Goal: Navigation & Orientation: Find specific page/section

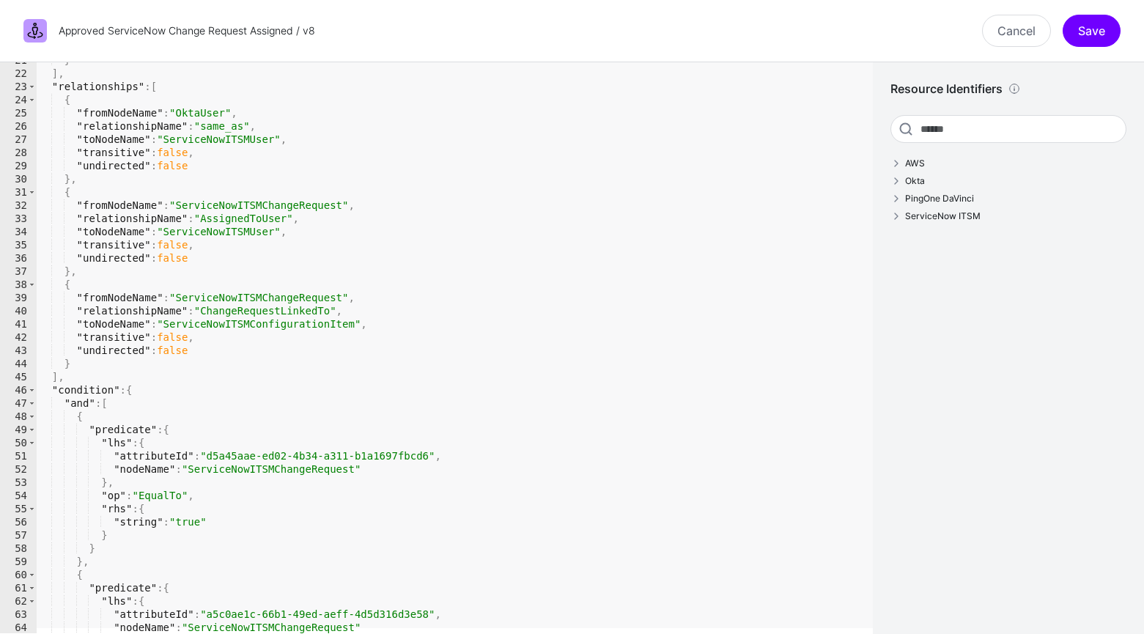
scroll to position [202, 0]
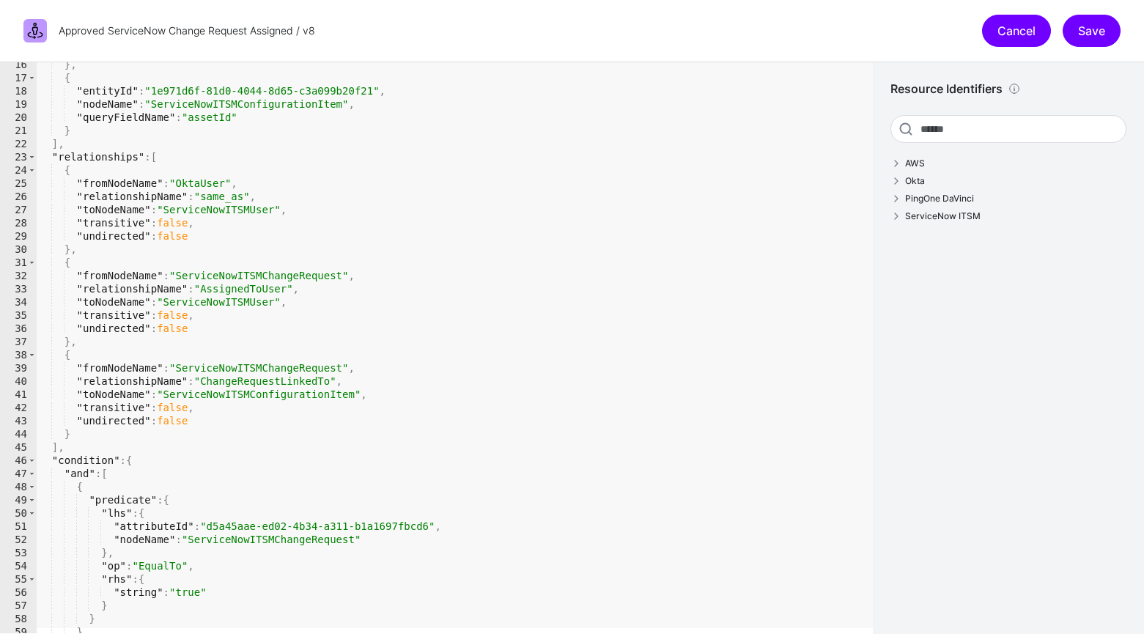
click at [680, 35] on link "Cancel" at bounding box center [1016, 31] width 69 height 32
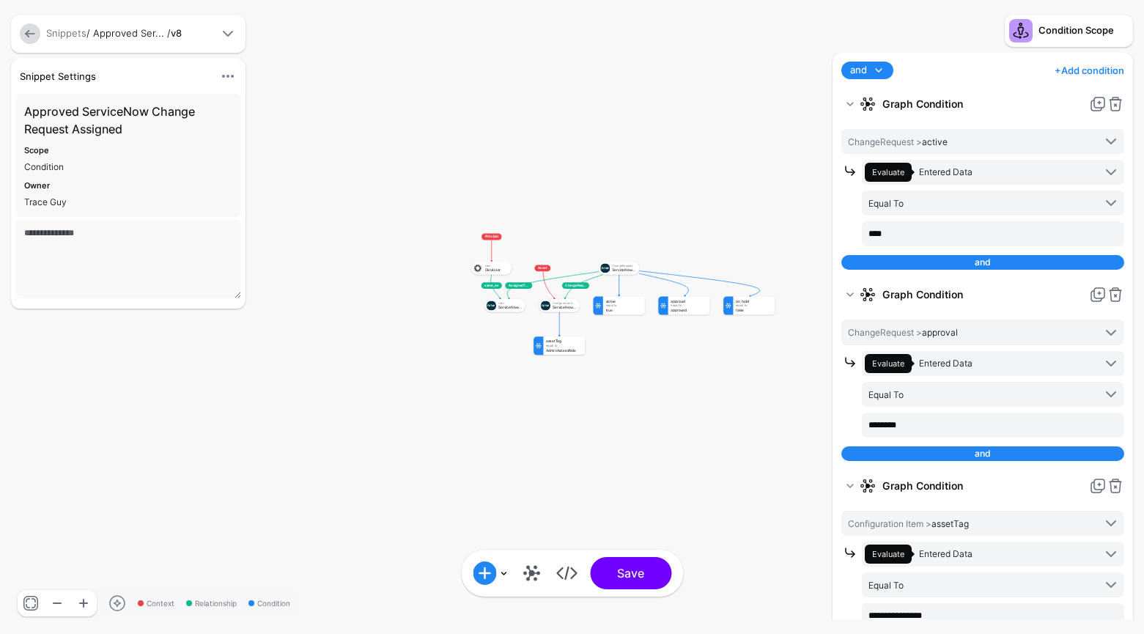
click at [35, 32] on link at bounding box center [30, 33] width 21 height 21
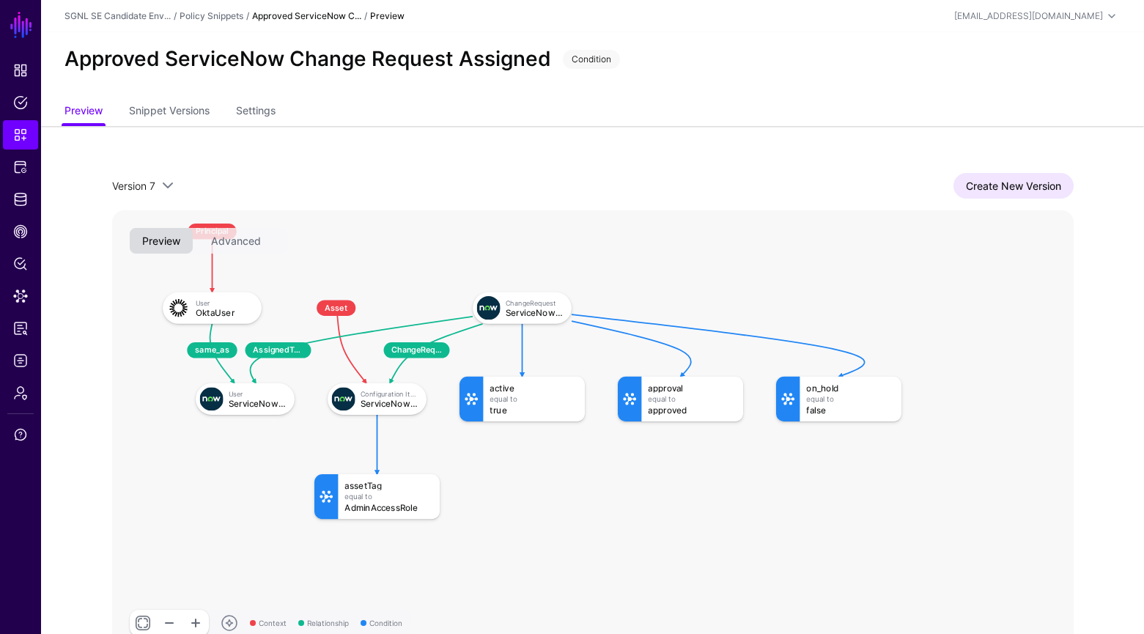
scroll to position [67, 0]
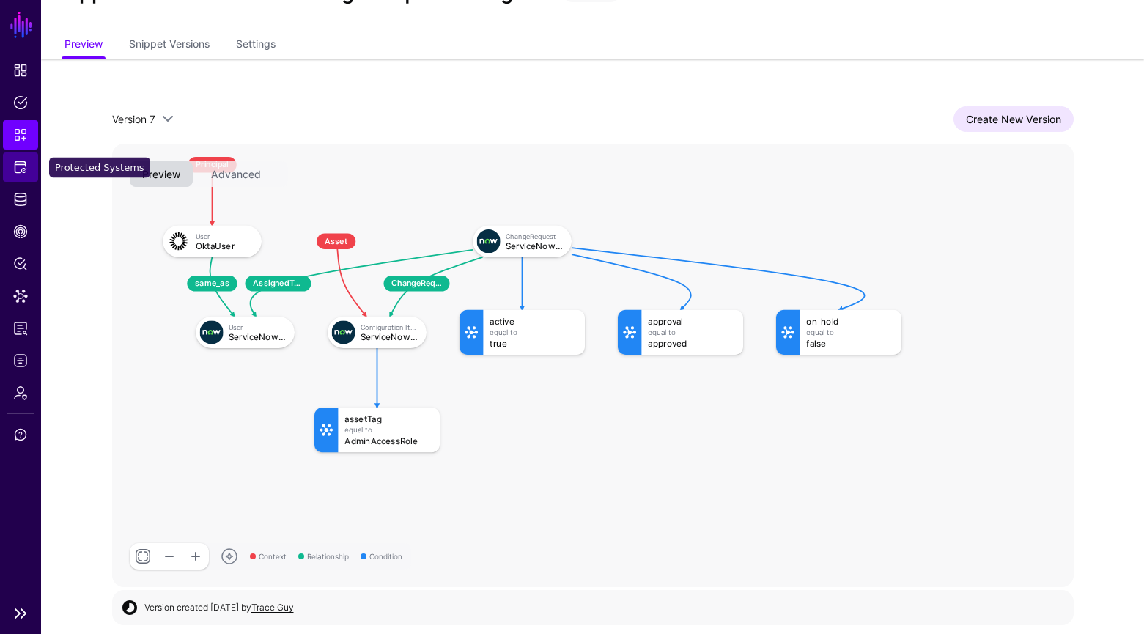
click at [22, 172] on span "Protected Systems" at bounding box center [20, 167] width 15 height 15
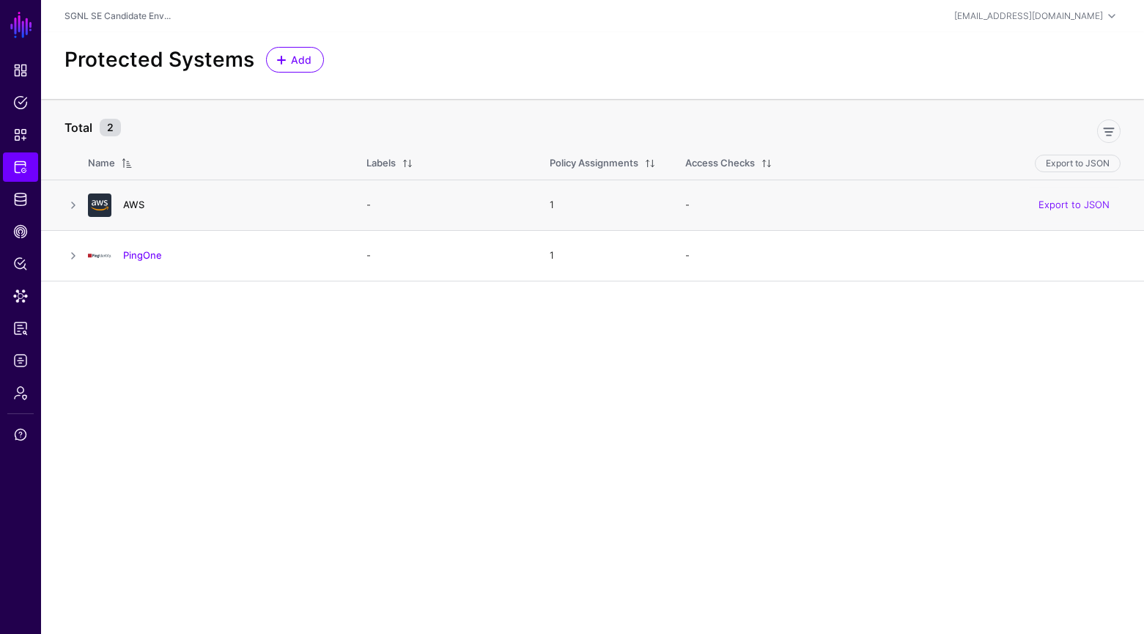
click at [133, 205] on link "AWS" at bounding box center [133, 205] width 21 height 12
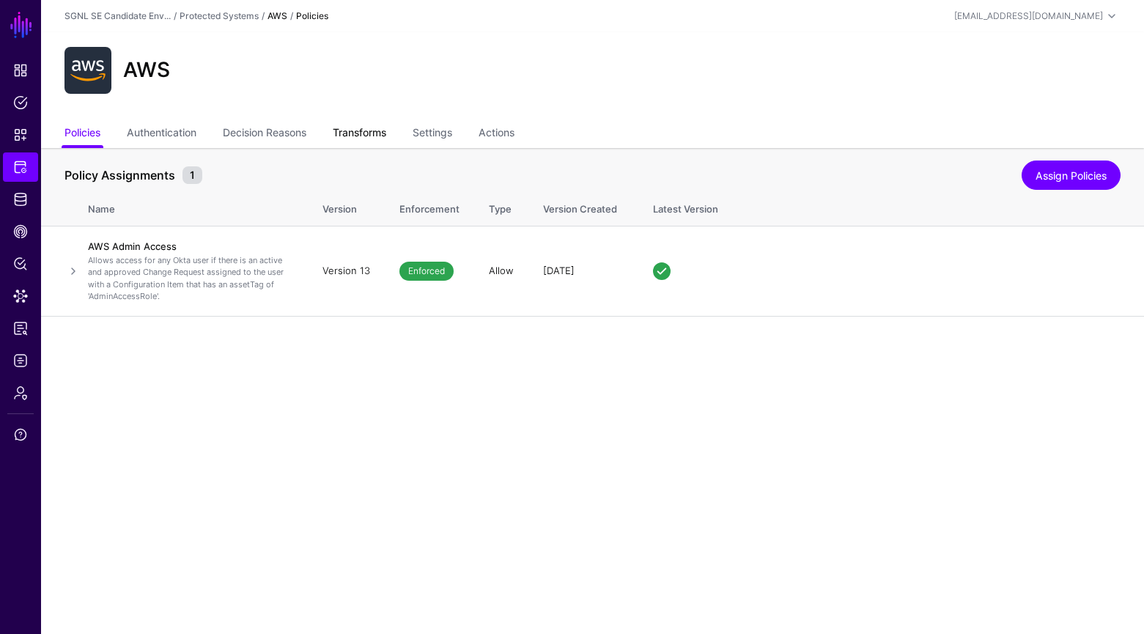
click at [370, 127] on link "Transforms" at bounding box center [359, 134] width 53 height 28
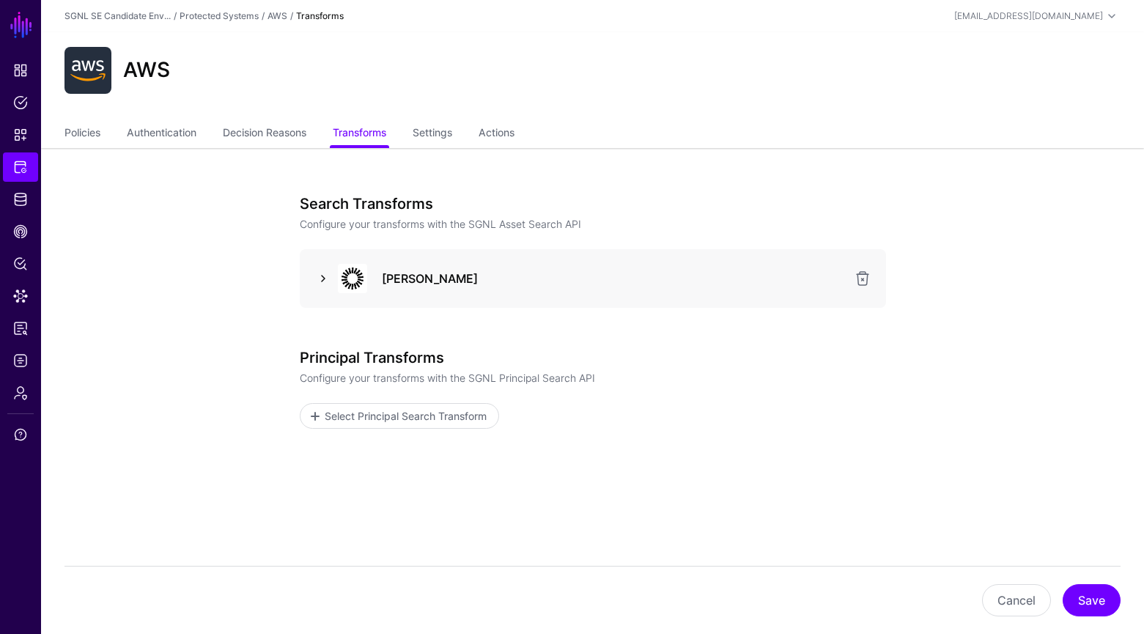
click at [325, 274] on link at bounding box center [323, 279] width 18 height 18
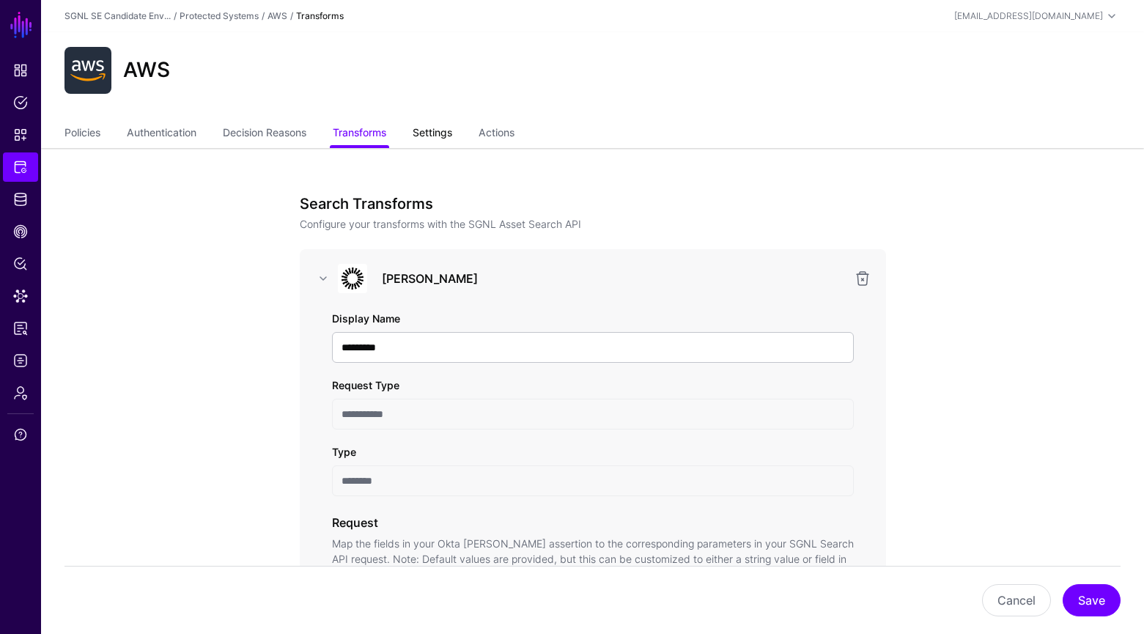
click at [449, 137] on link "Settings" at bounding box center [433, 134] width 40 height 28
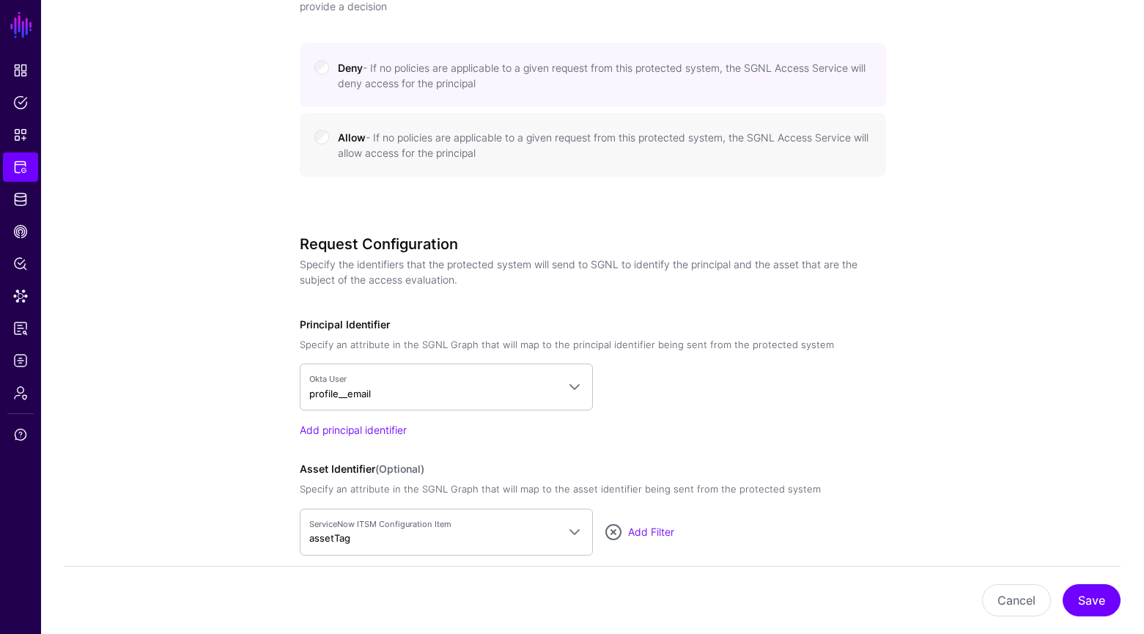
scroll to position [1253, 0]
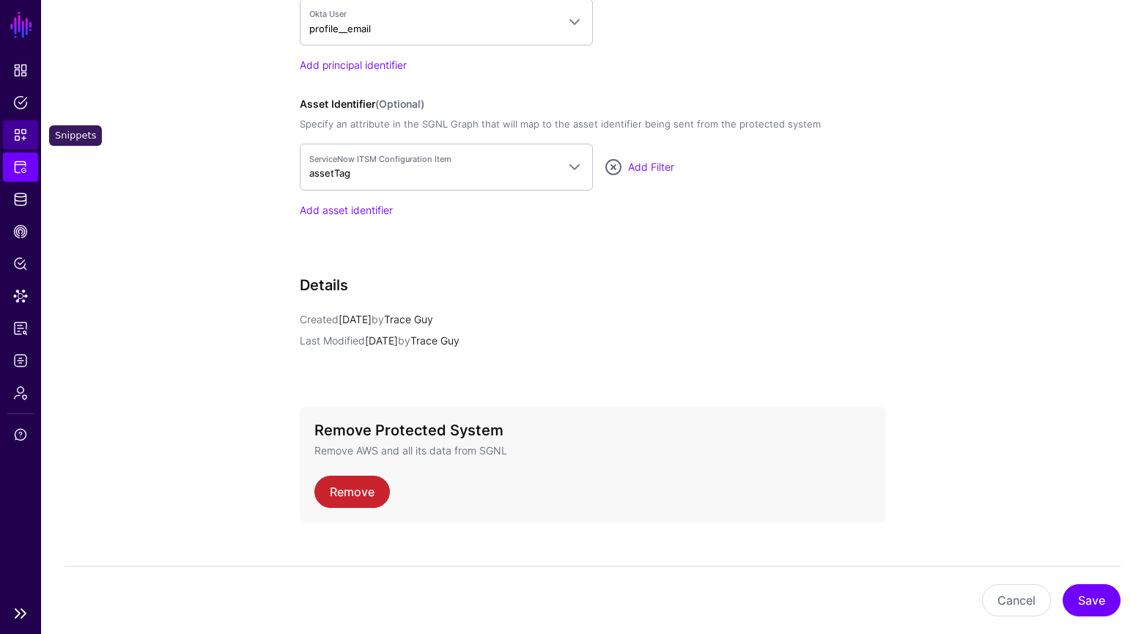
click at [8, 131] on link "Snippets" at bounding box center [20, 134] width 35 height 29
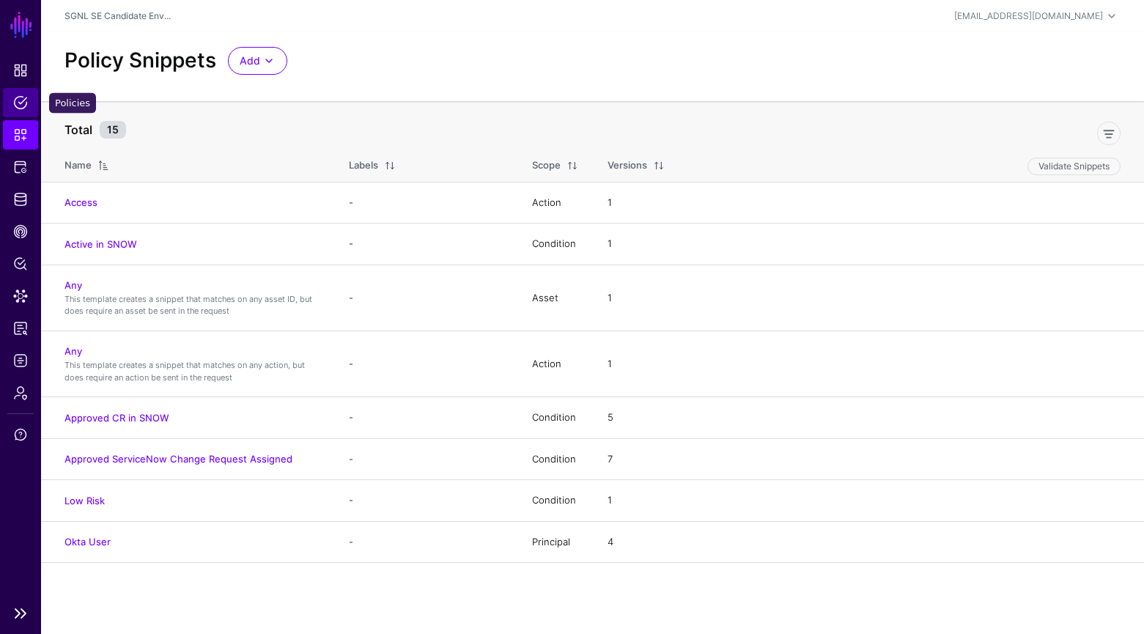
click at [30, 102] on link "Policies" at bounding box center [20, 102] width 35 height 29
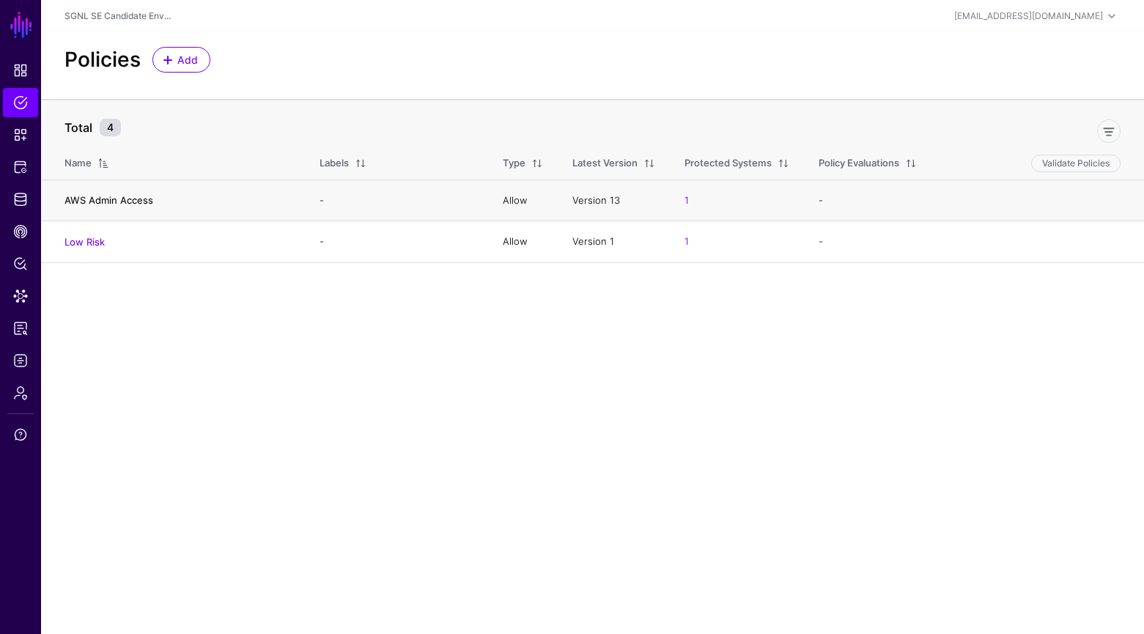
click at [133, 198] on link "AWS Admin Access" at bounding box center [108, 200] width 89 height 12
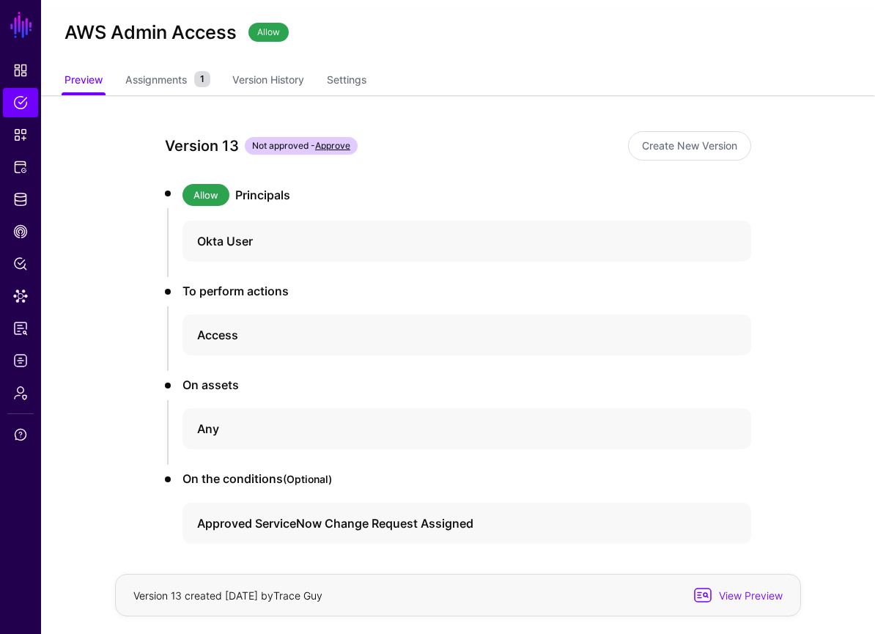
scroll to position [83, 0]
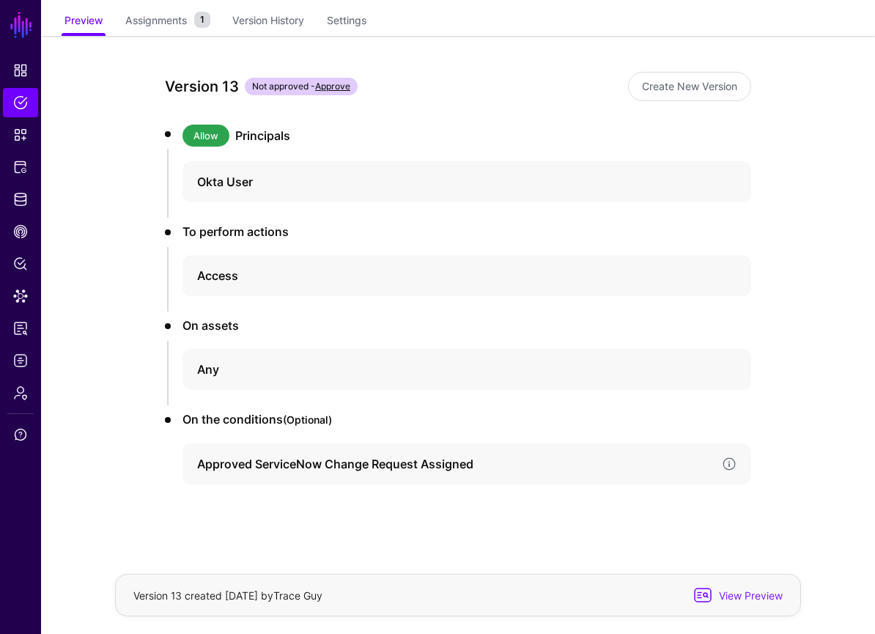
click at [290, 455] on h4 "Approved ServiceNow Change Request Assigned" at bounding box center [453, 464] width 513 height 18
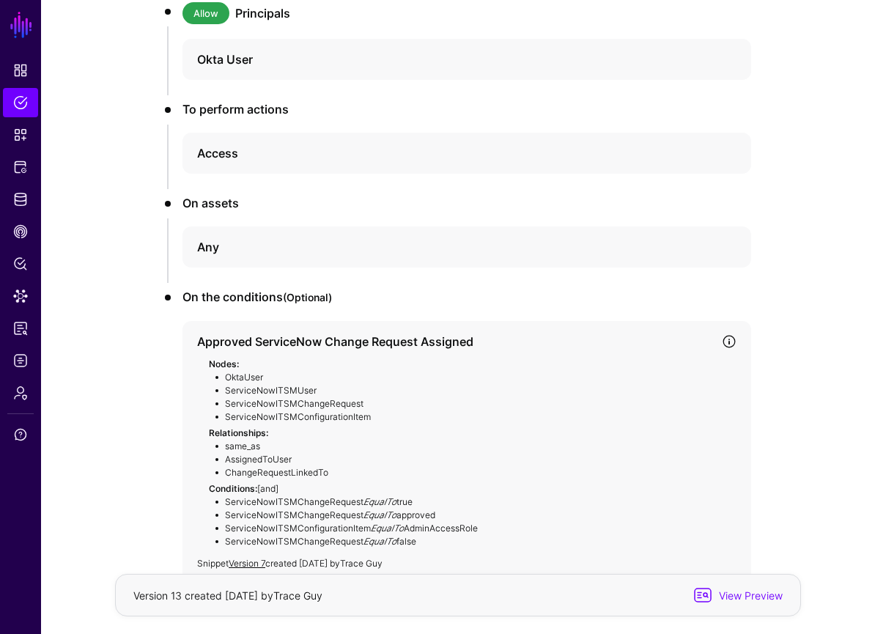
scroll to position [303, 0]
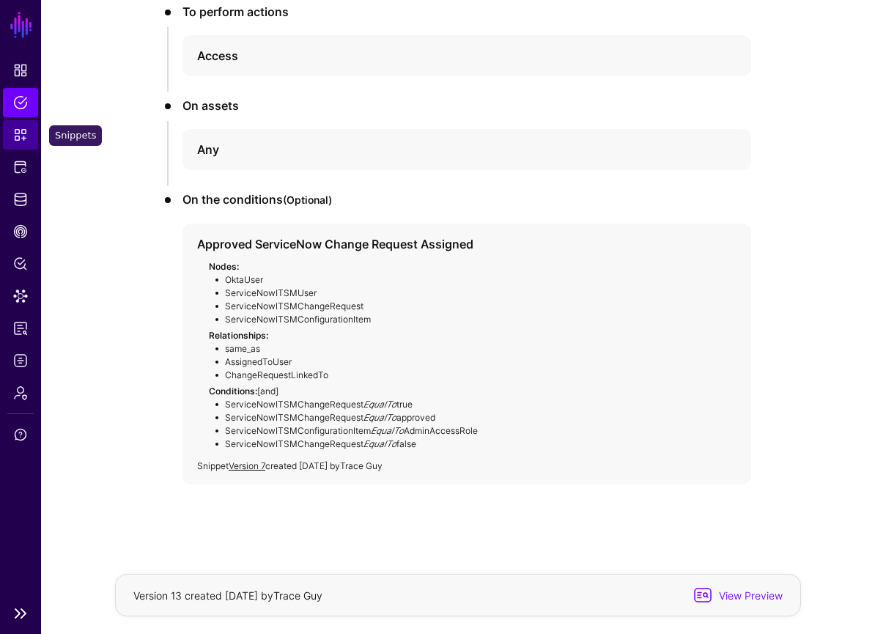
click at [22, 137] on span "Snippets" at bounding box center [20, 134] width 15 height 15
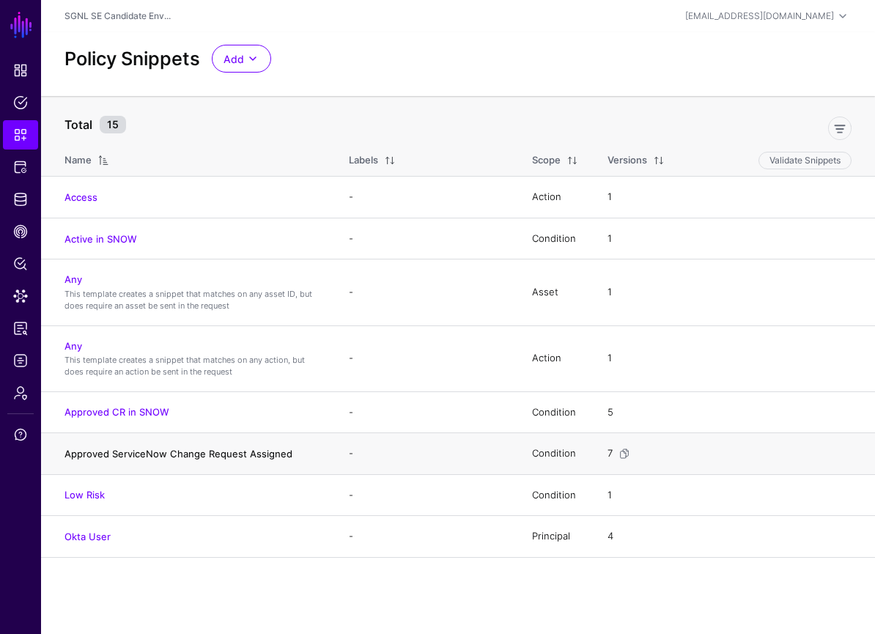
click at [197, 452] on link "Approved ServiceNow Change Request Assigned" at bounding box center [178, 454] width 228 height 12
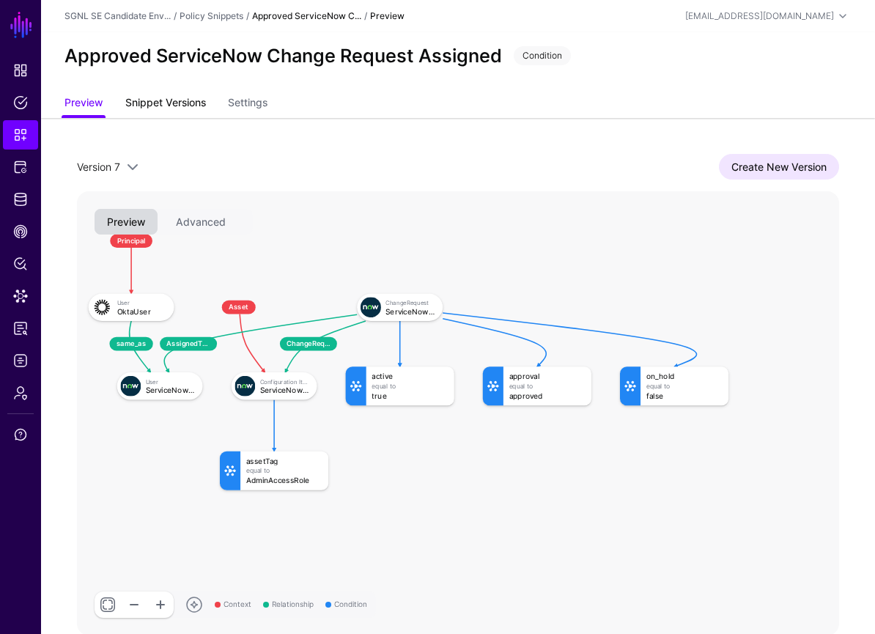
click at [188, 106] on link "Snippet Versions" at bounding box center [165, 104] width 81 height 28
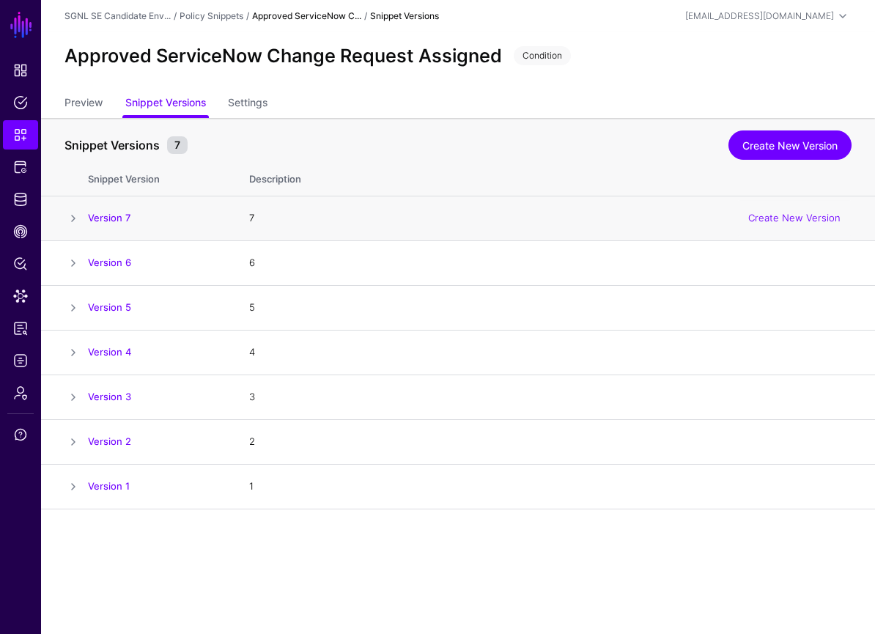
click at [73, 218] on span at bounding box center [73, 219] width 18 height 18
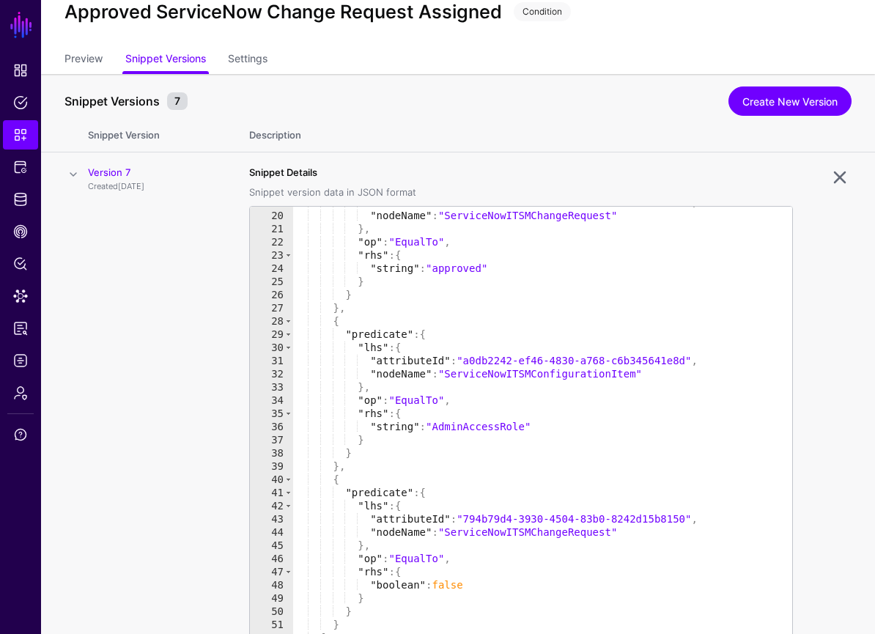
scroll to position [29, 0]
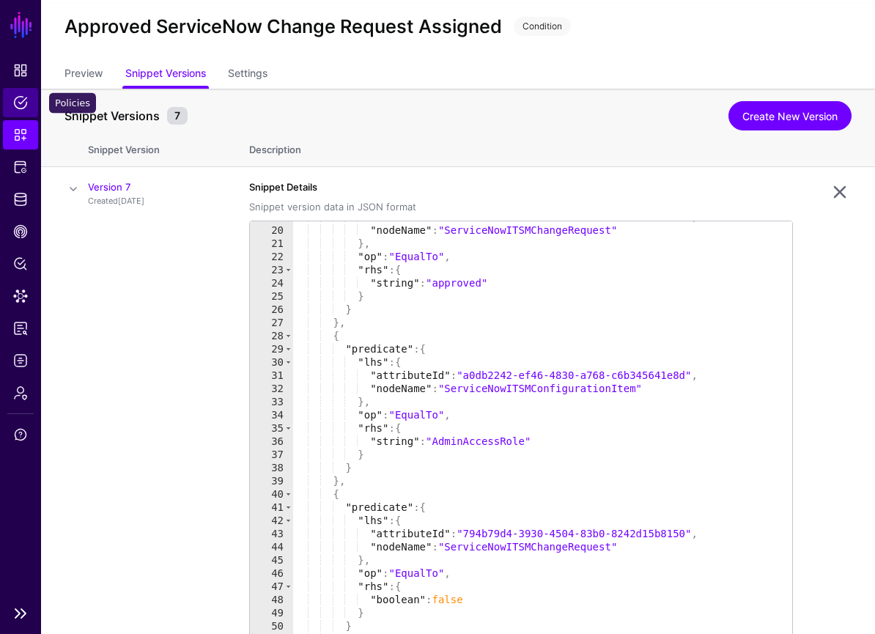
click at [33, 111] on link "Policies" at bounding box center [20, 102] width 35 height 29
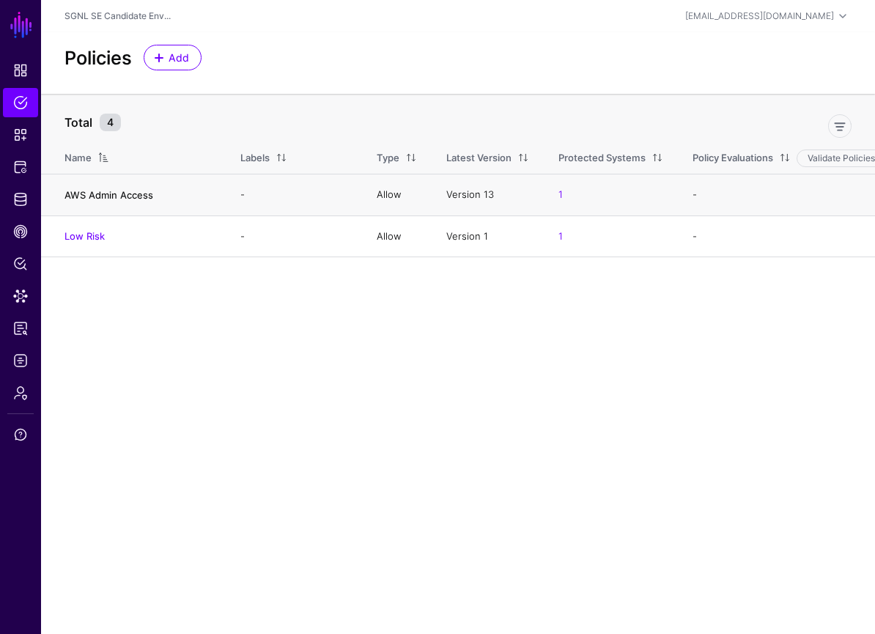
click at [117, 195] on link "AWS Admin Access" at bounding box center [108, 195] width 89 height 12
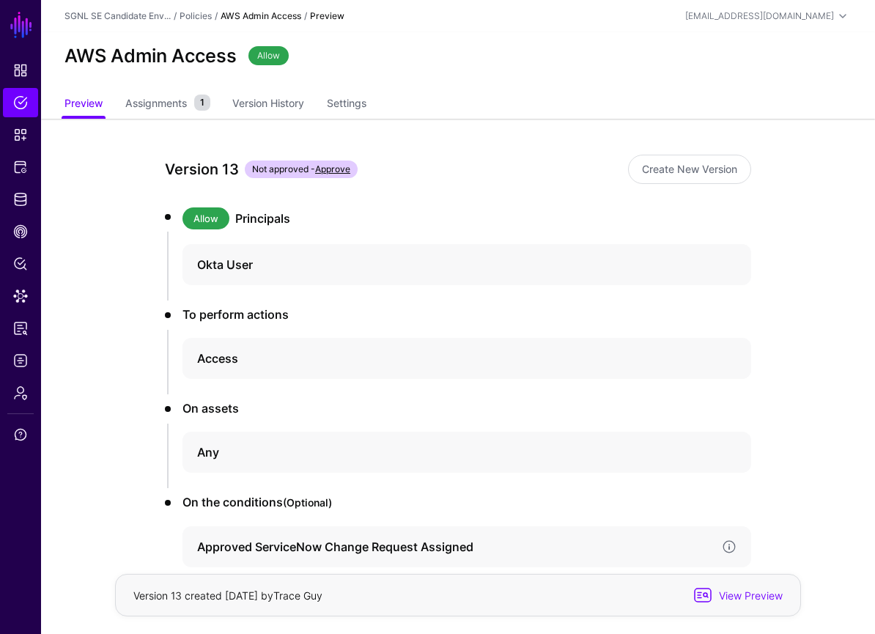
click at [256, 542] on h4 "Approved ServiceNow Change Request Assigned" at bounding box center [453, 547] width 513 height 18
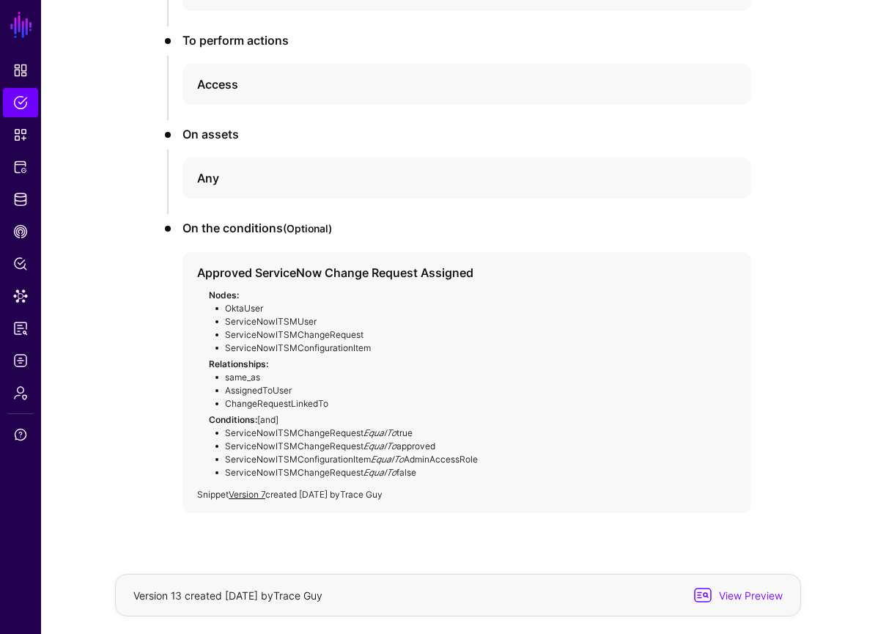
scroll to position [303, 0]
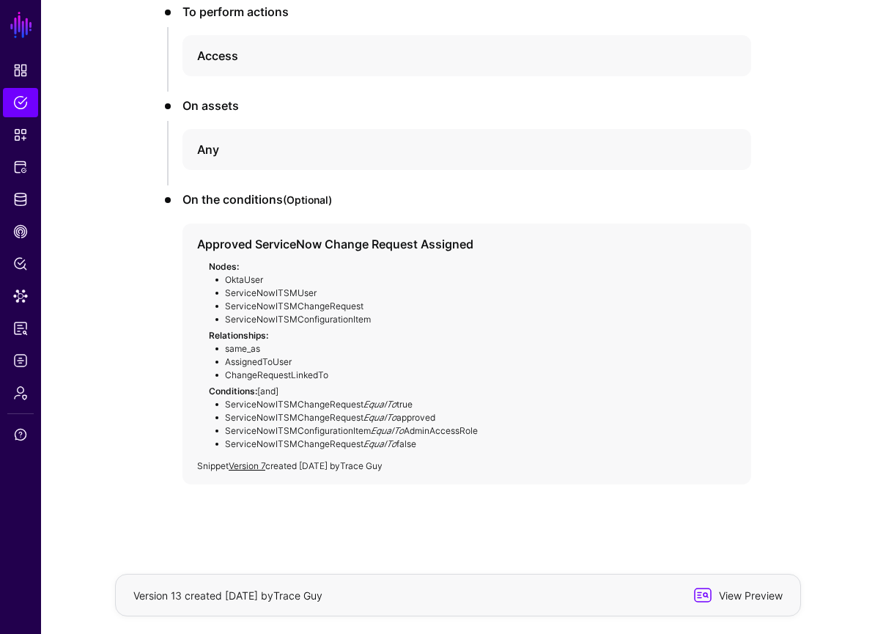
click at [680, 586] on span "View Preview" at bounding box center [738, 595] width 93 height 18
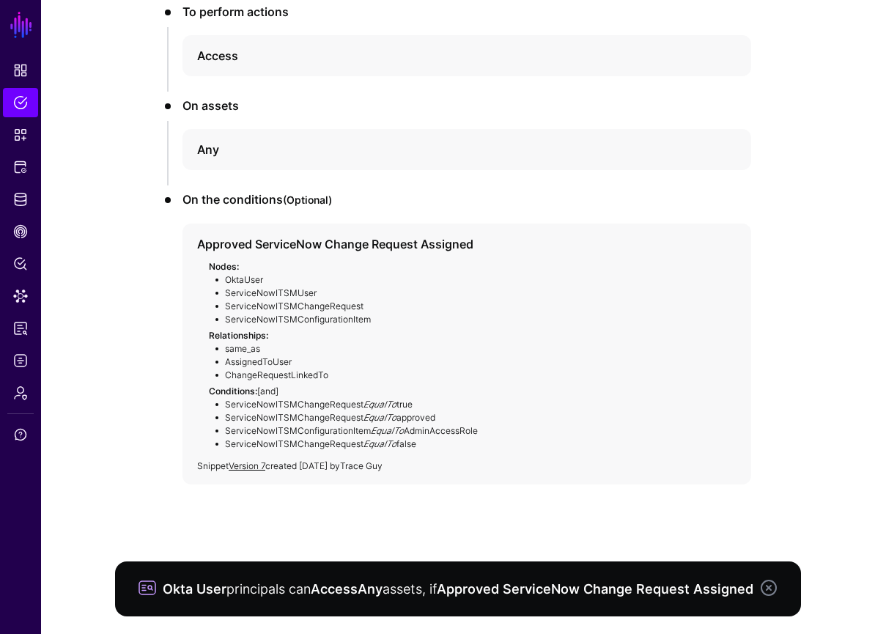
click at [680, 579] on link at bounding box center [769, 588] width 18 height 18
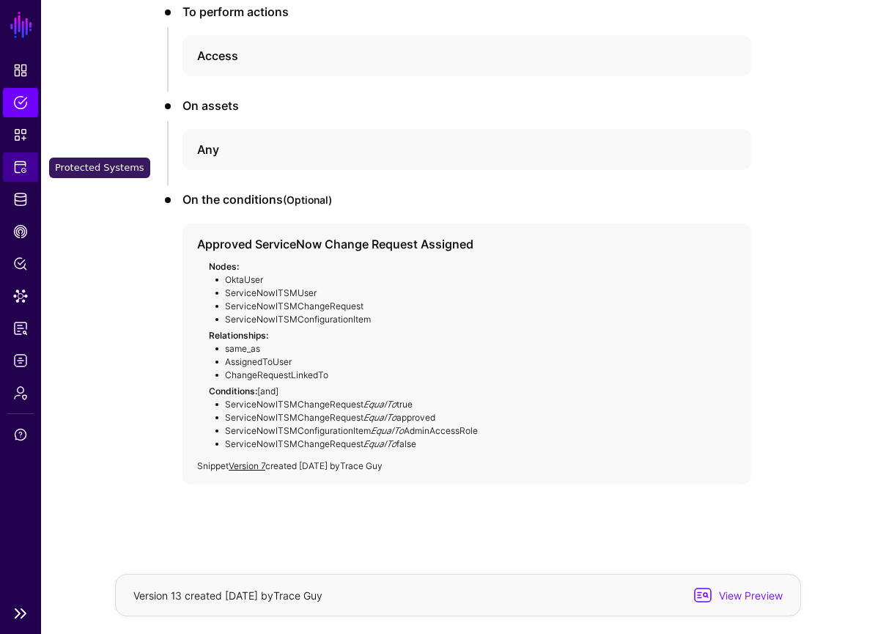
click at [26, 169] on span "Protected Systems" at bounding box center [20, 167] width 15 height 15
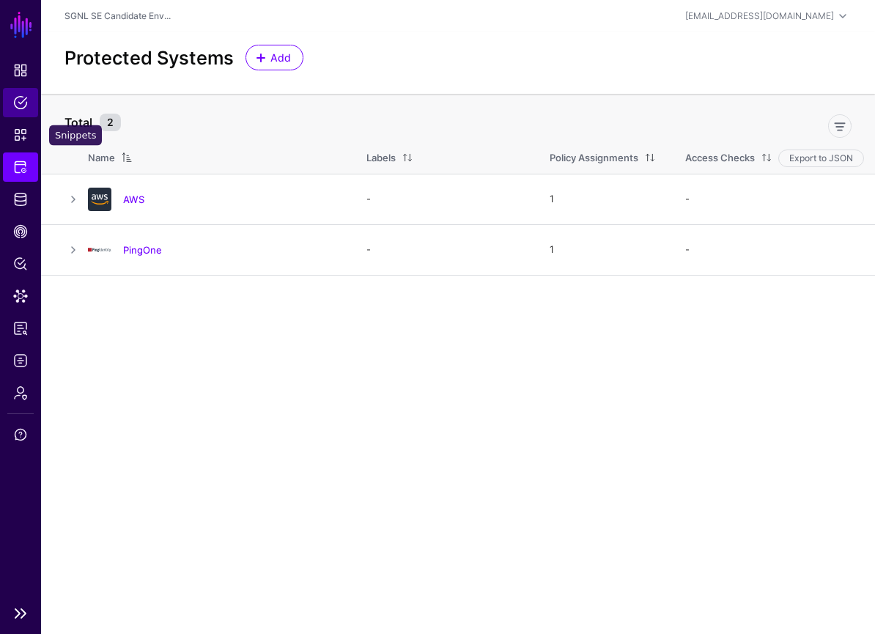
click at [23, 112] on link "Policies" at bounding box center [20, 102] width 35 height 29
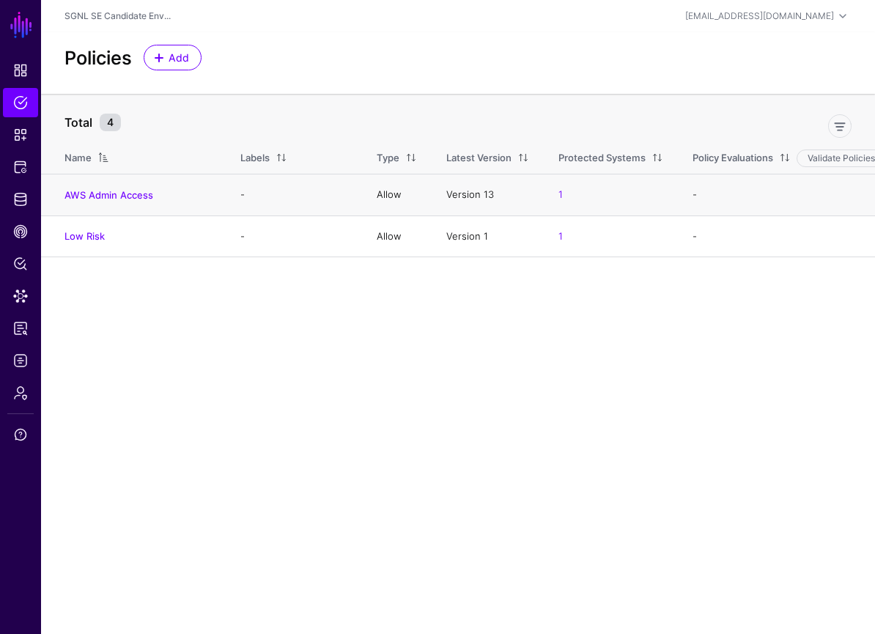
click at [110, 188] on h4 "AWS Admin Access" at bounding box center [137, 194] width 147 height 13
click at [109, 194] on link "AWS Admin Access" at bounding box center [108, 195] width 89 height 12
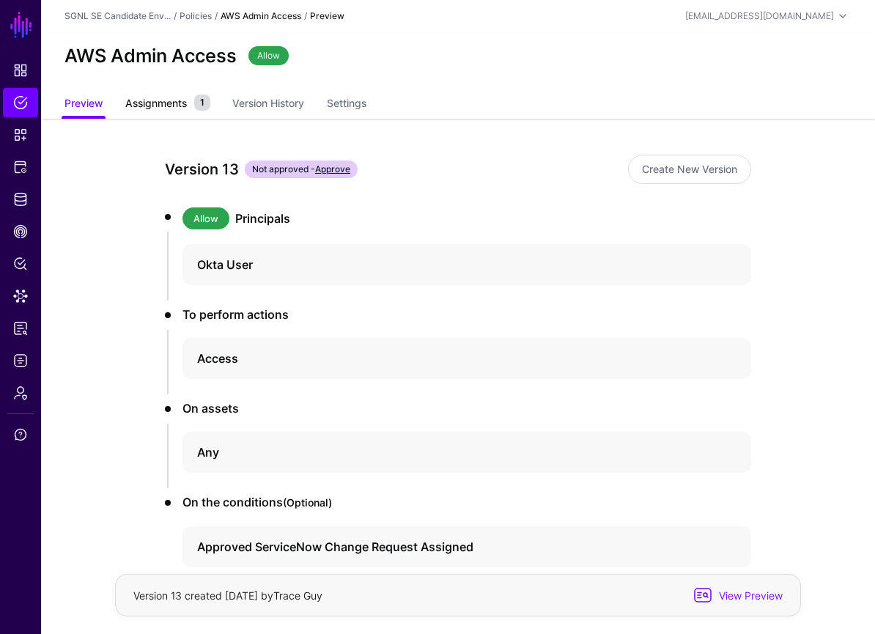
click at [156, 106] on span "Assignments" at bounding box center [156, 102] width 69 height 15
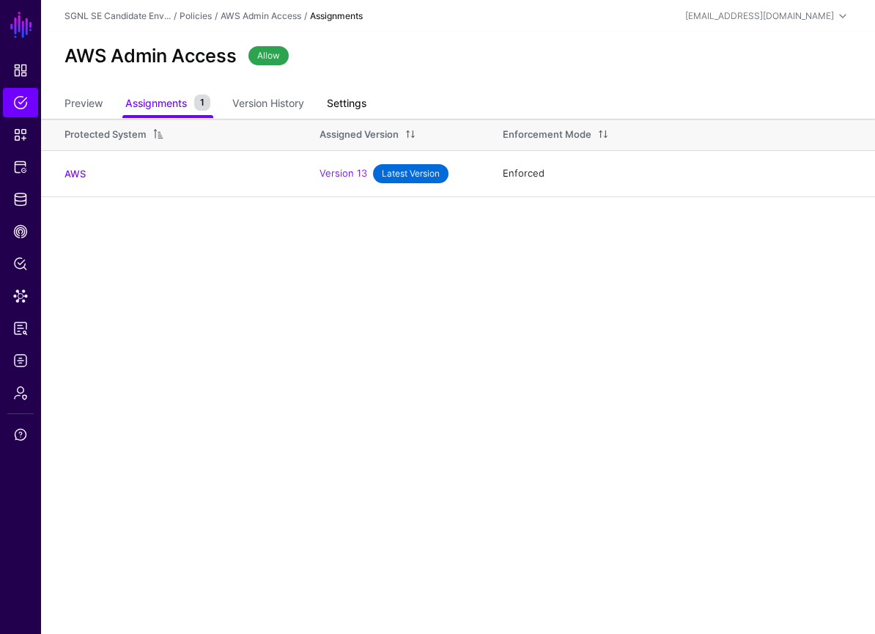
click at [358, 108] on link "Settings" at bounding box center [347, 105] width 40 height 28
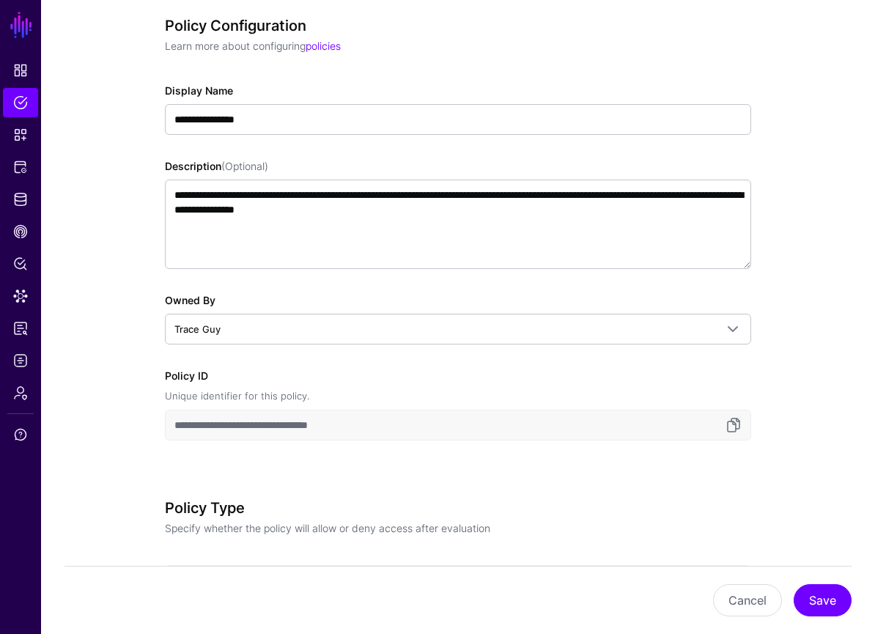
scroll to position [93, 0]
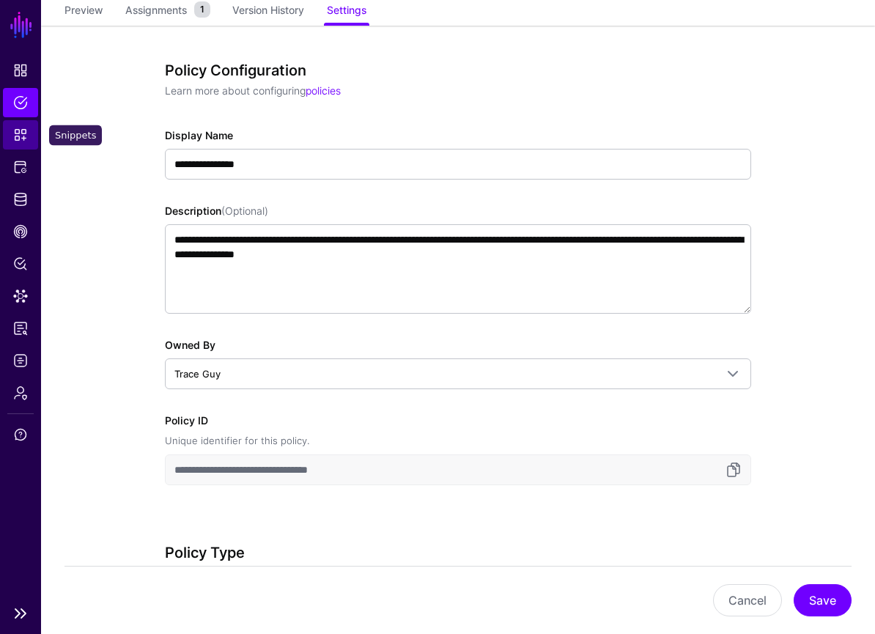
click at [22, 136] on span "Snippets" at bounding box center [20, 134] width 15 height 15
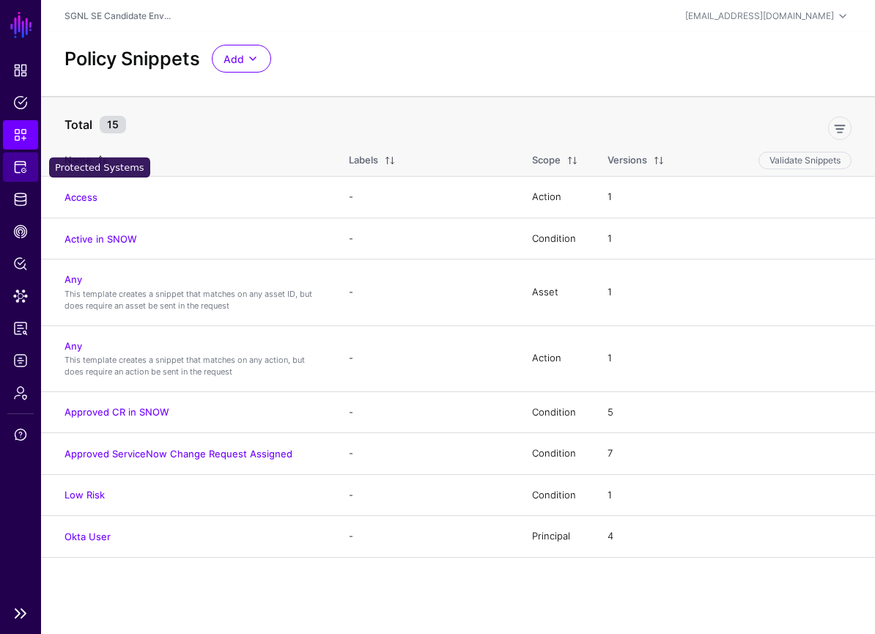
click at [25, 166] on span "Protected Systems" at bounding box center [20, 167] width 15 height 15
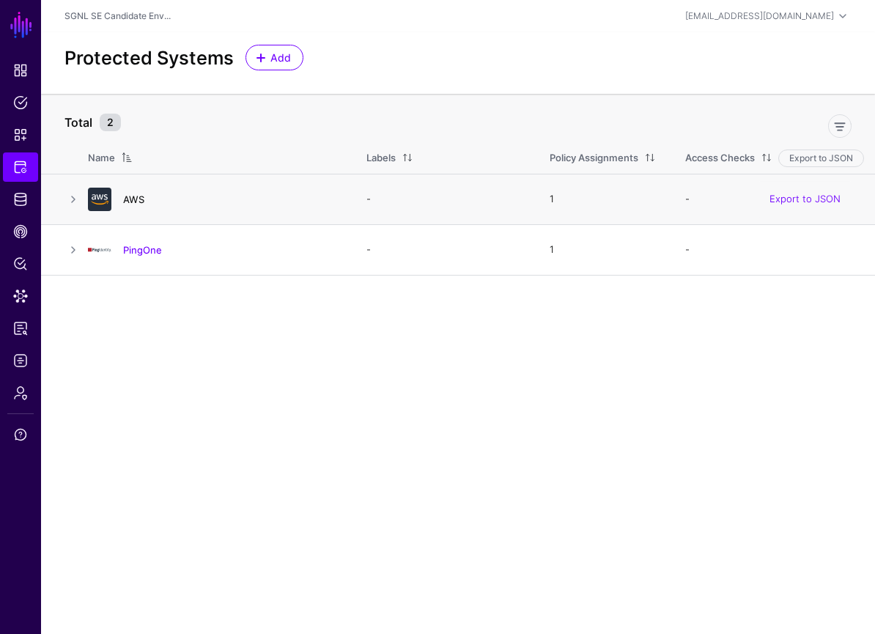
click at [133, 199] on link "AWS" at bounding box center [133, 199] width 21 height 12
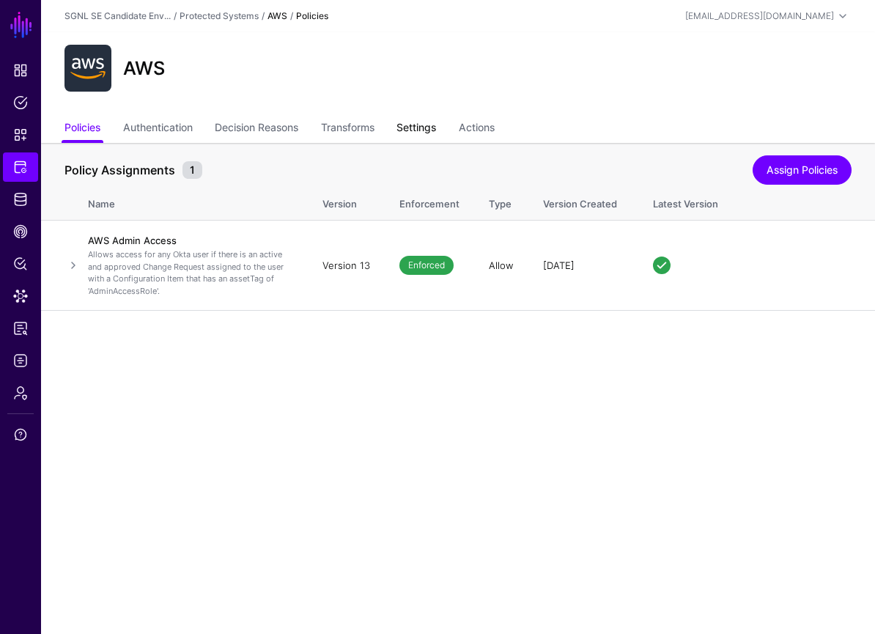
click at [435, 133] on link "Settings" at bounding box center [416, 129] width 40 height 28
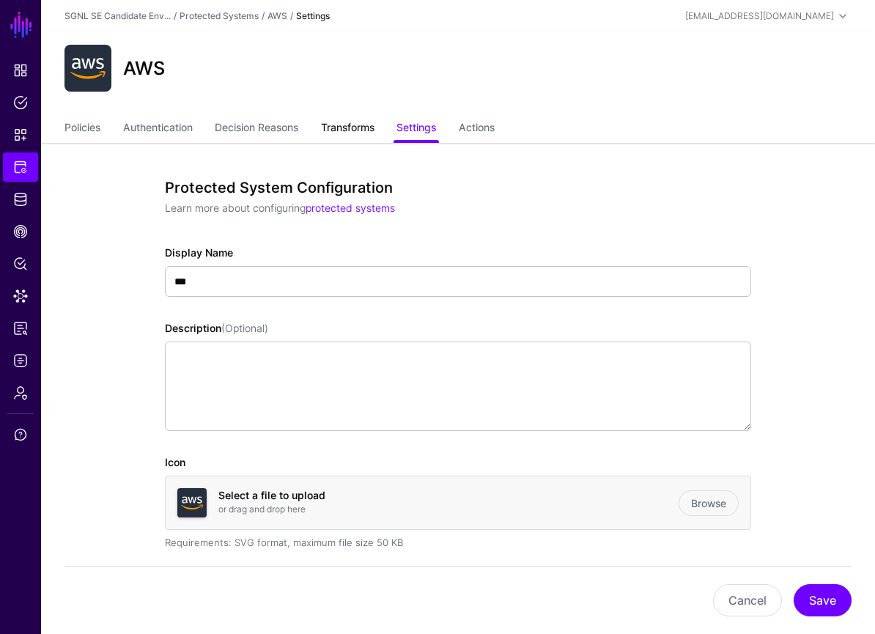
click at [356, 125] on link "Transforms" at bounding box center [347, 129] width 53 height 28
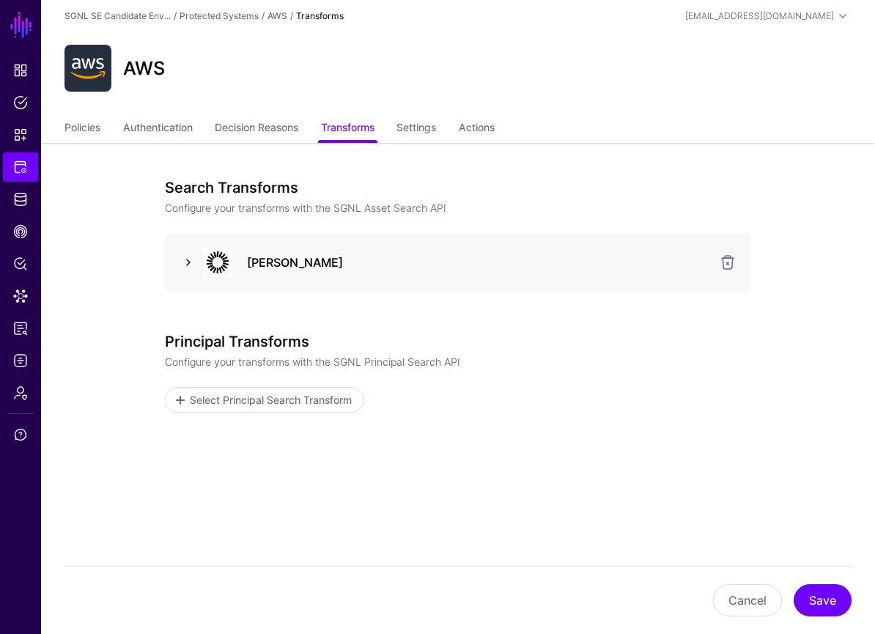
click at [191, 266] on link at bounding box center [189, 263] width 18 height 18
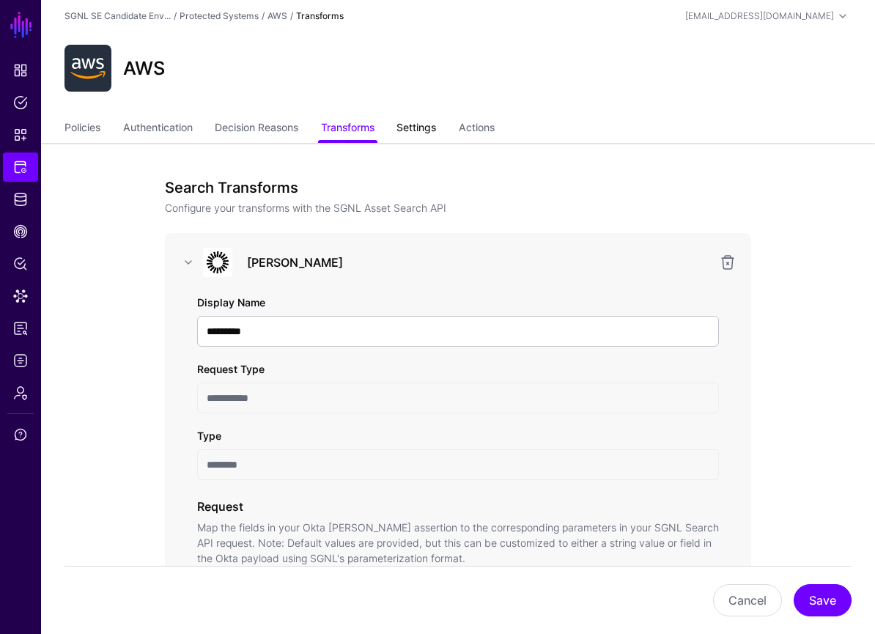
click at [426, 122] on link "Settings" at bounding box center [416, 129] width 40 height 28
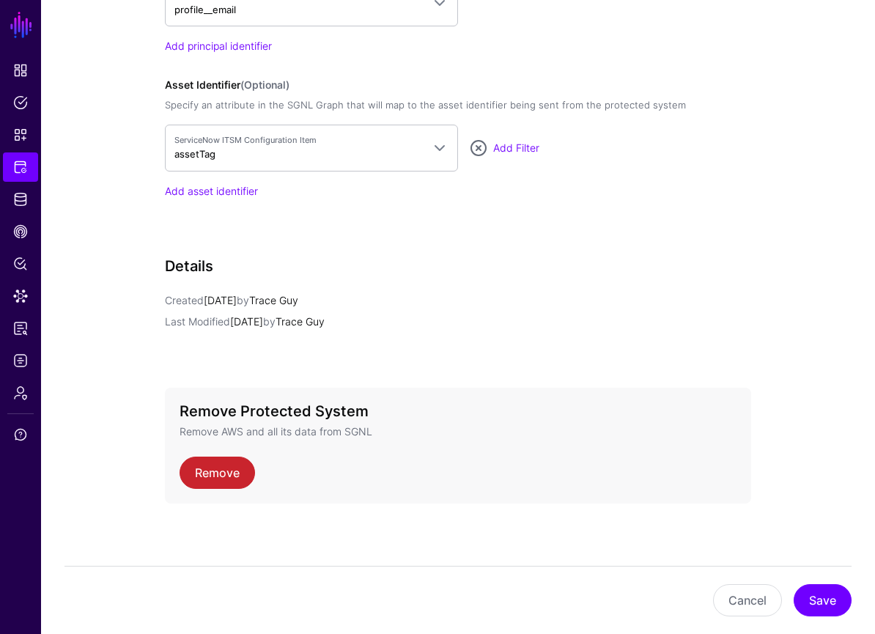
scroll to position [1259, 0]
